Goal: Check status

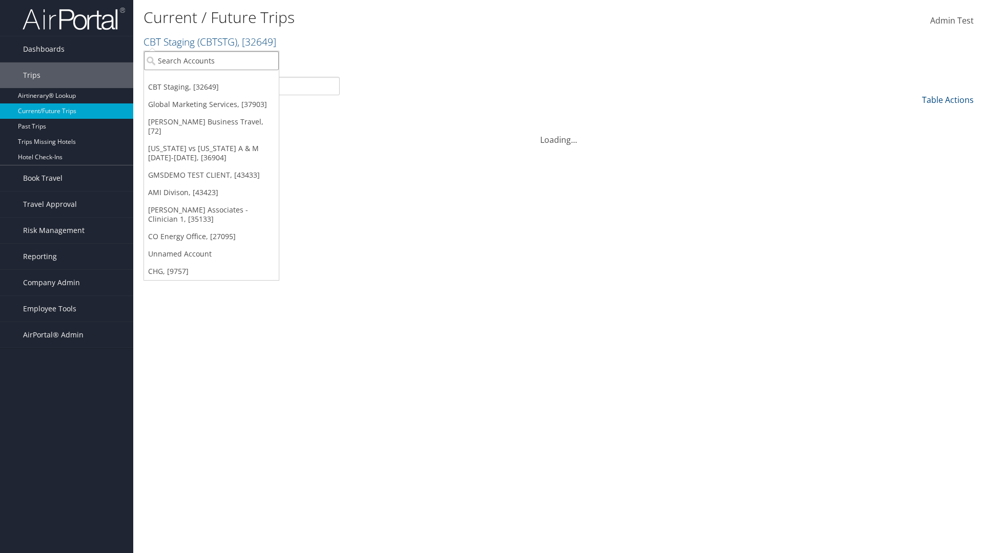
click at [211, 60] on input "search" at bounding box center [211, 60] width 135 height 19
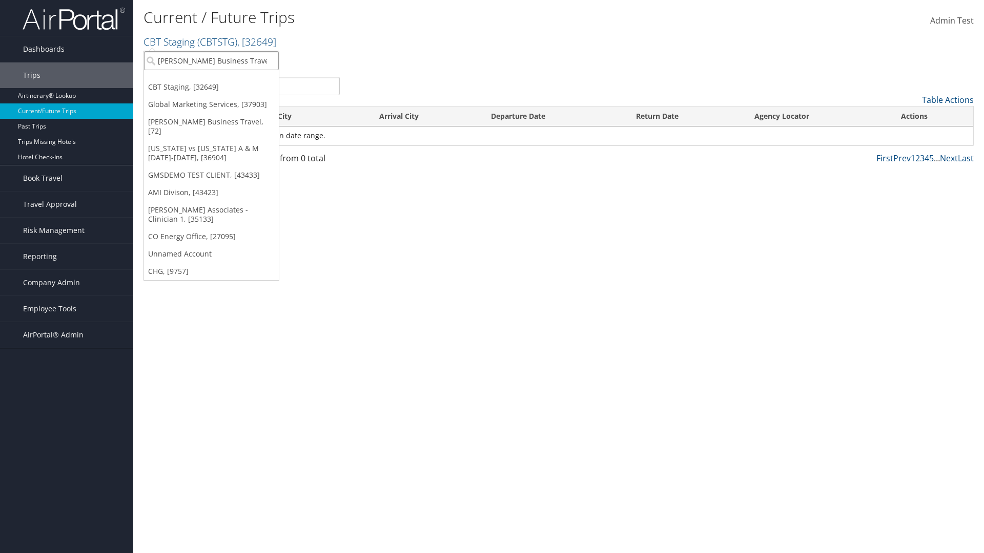
type input "[PERSON_NAME] Business Travel"
click at [225, 79] on div "[PERSON_NAME] Business Travel (C10001), [72]" at bounding box center [225, 79] width 175 height 9
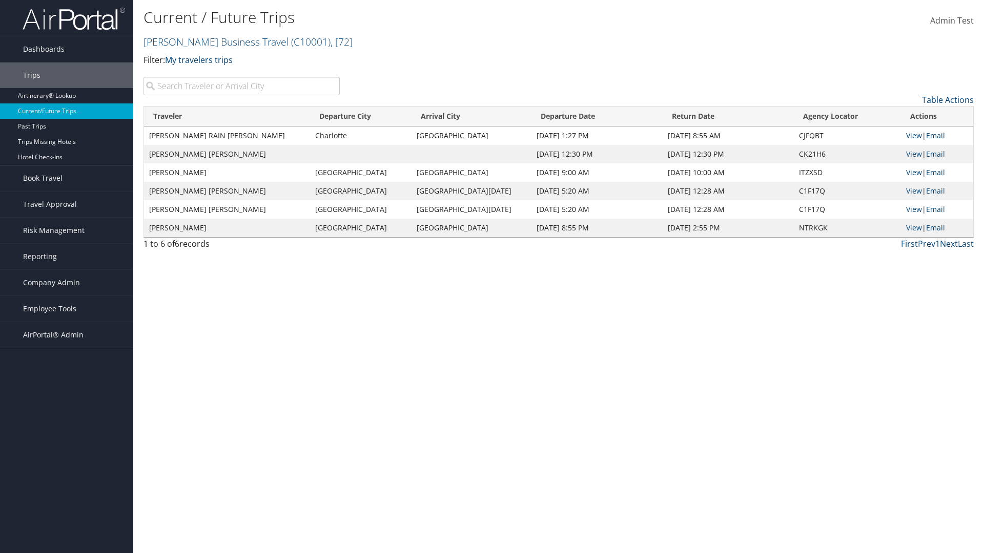
click at [241, 86] on input "search" at bounding box center [241, 86] width 196 height 18
type input "TATUM"
